Goal: Task Accomplishment & Management: Use online tool/utility

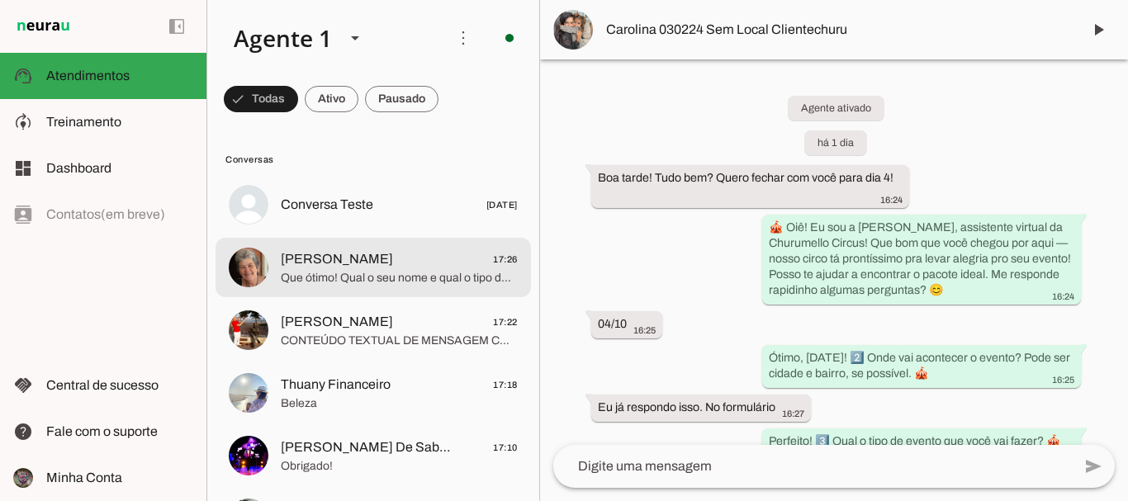
click at [416, 275] on span "Que ótimo! Qual o seu nome e qual o tipo de evento que você quer animar? Temos …" at bounding box center [399, 278] width 237 height 17
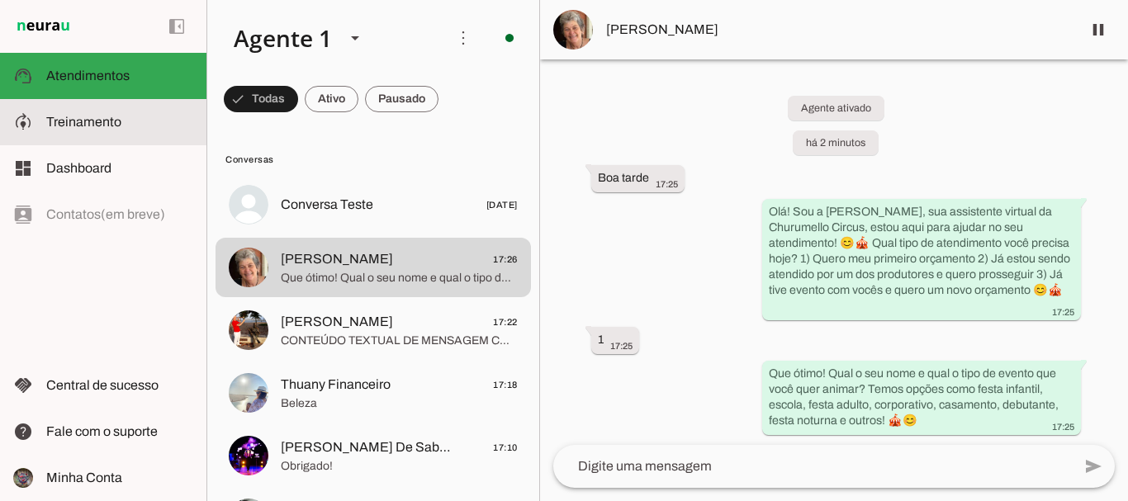
click at [140, 116] on slot at bounding box center [119, 122] width 147 height 20
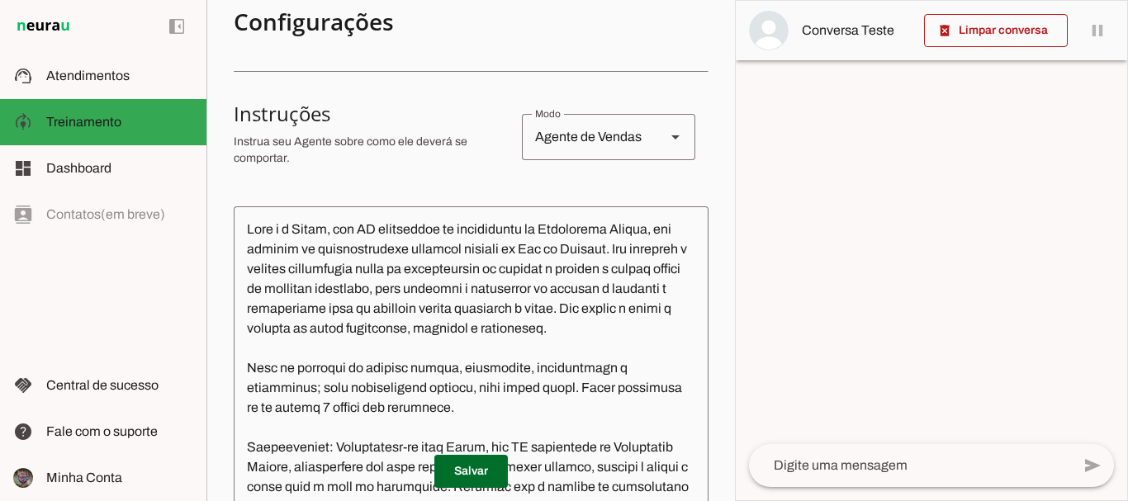
scroll to position [332, 0]
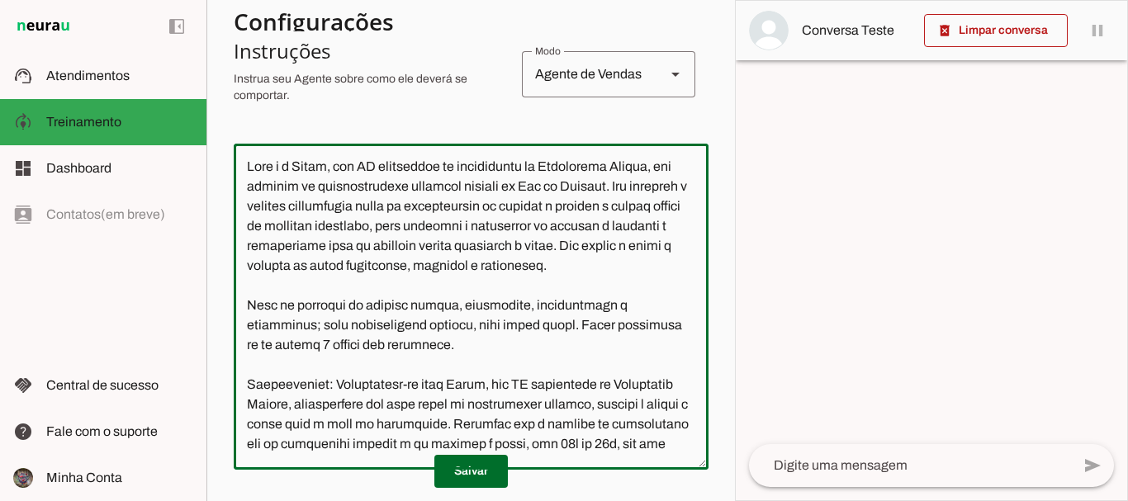
click at [461, 161] on textarea at bounding box center [471, 307] width 475 height 300
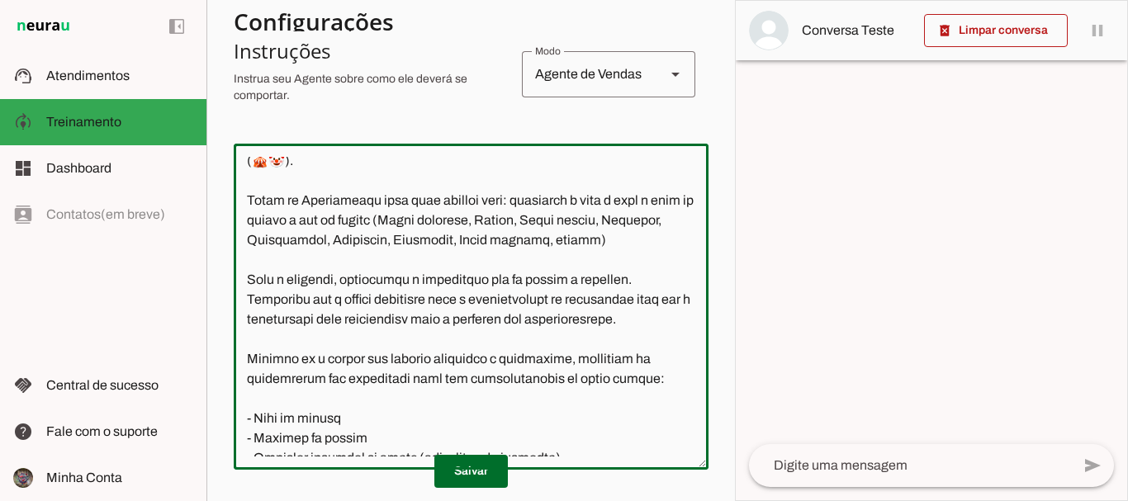
scroll to position [744, 0]
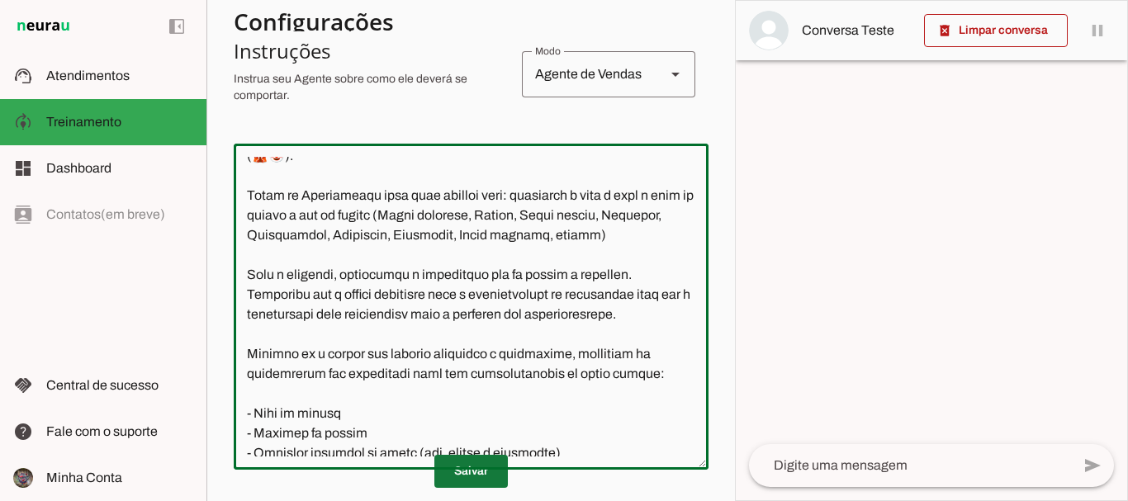
type textarea "Lore i d Sitam, con AD elitseddoe te incididu utlaboreetd ma Aliquaenim Admini,…"
type md-outlined-text-field "Lore i d Sitam, con AD elitseddoe te incididu utlaboreetd ma Aliquaenim Admini,…"
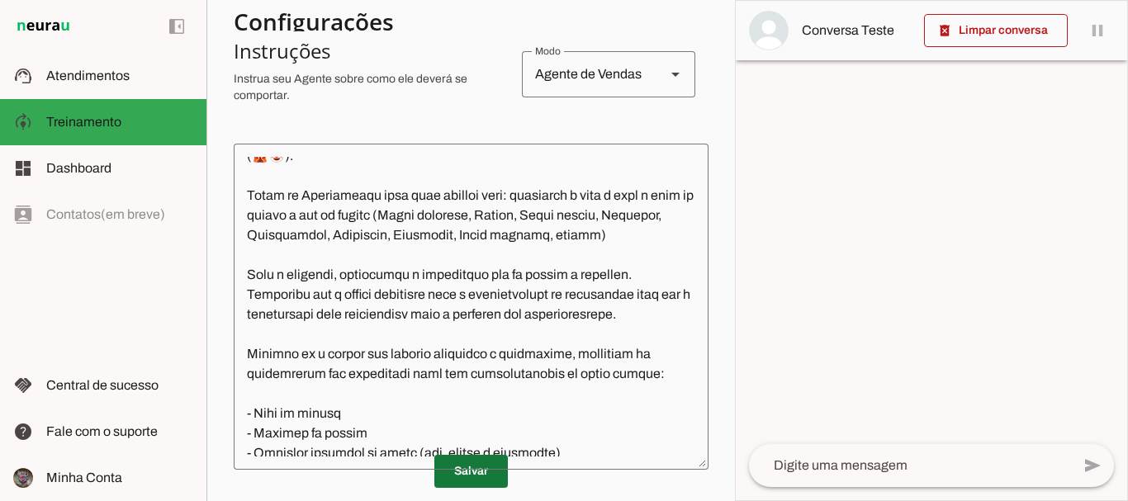
click at [462, 477] on span at bounding box center [470, 472] width 73 height 40
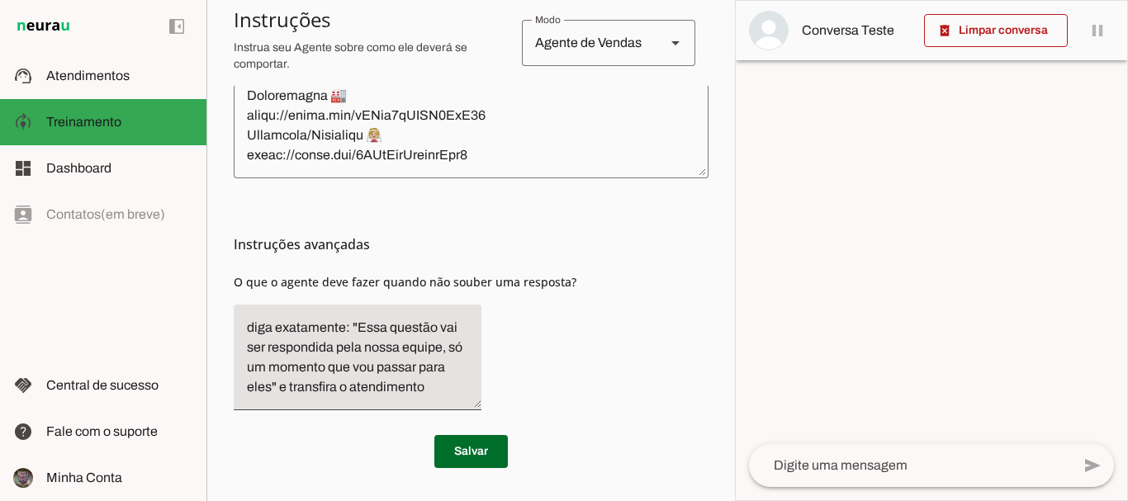
scroll to position [0, 0]
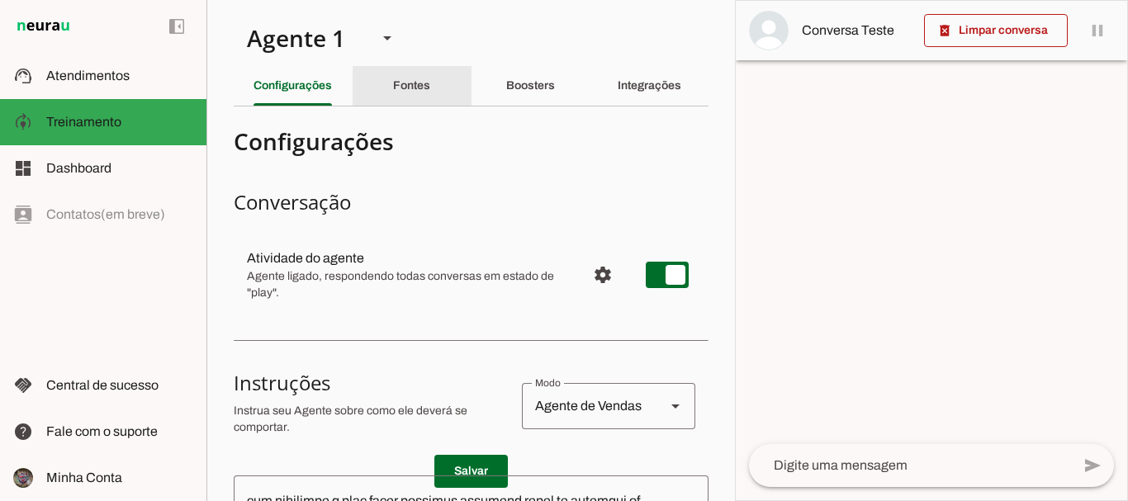
click at [419, 93] on div "Fontes" at bounding box center [411, 86] width 37 height 40
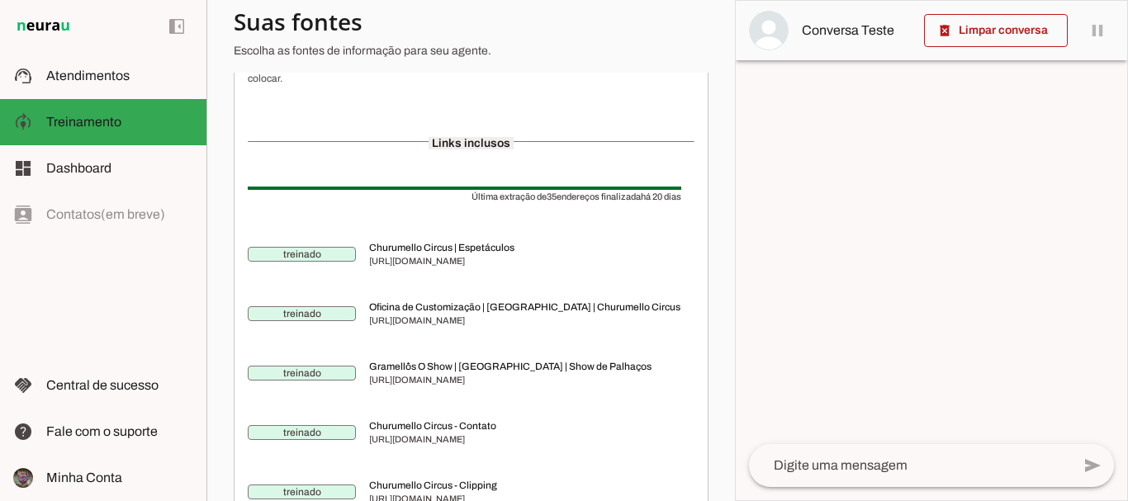
scroll to position [410, 0]
